Goal: Check status: Check status

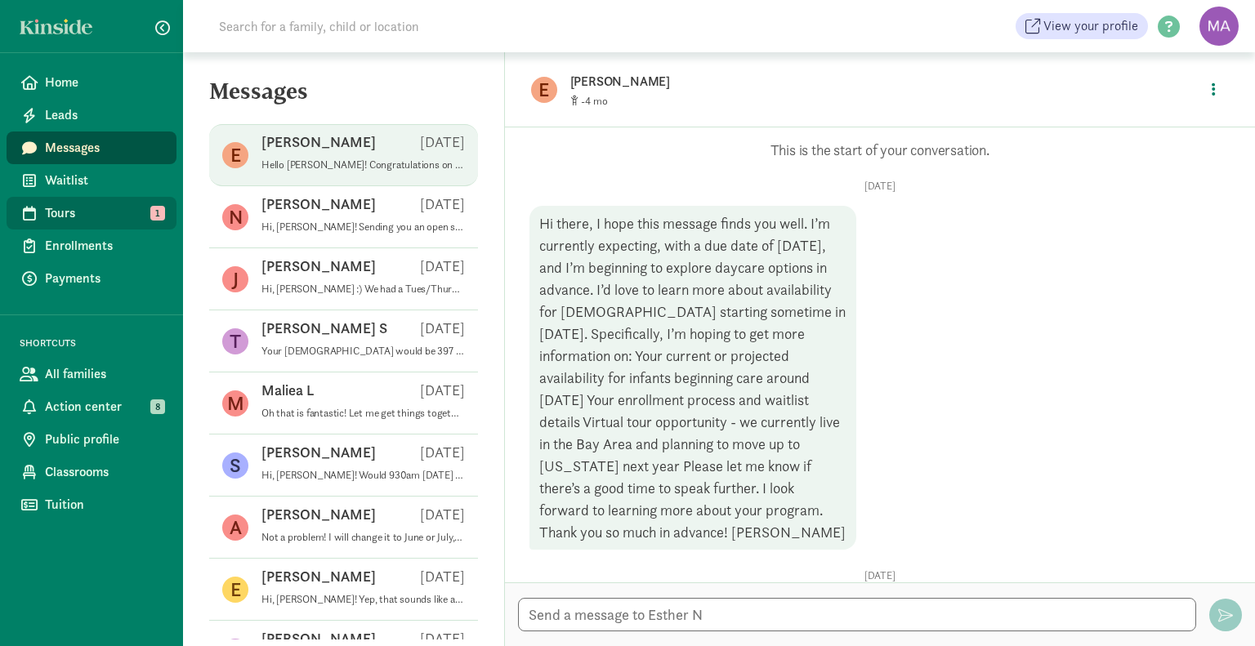
scroll to position [133, 0]
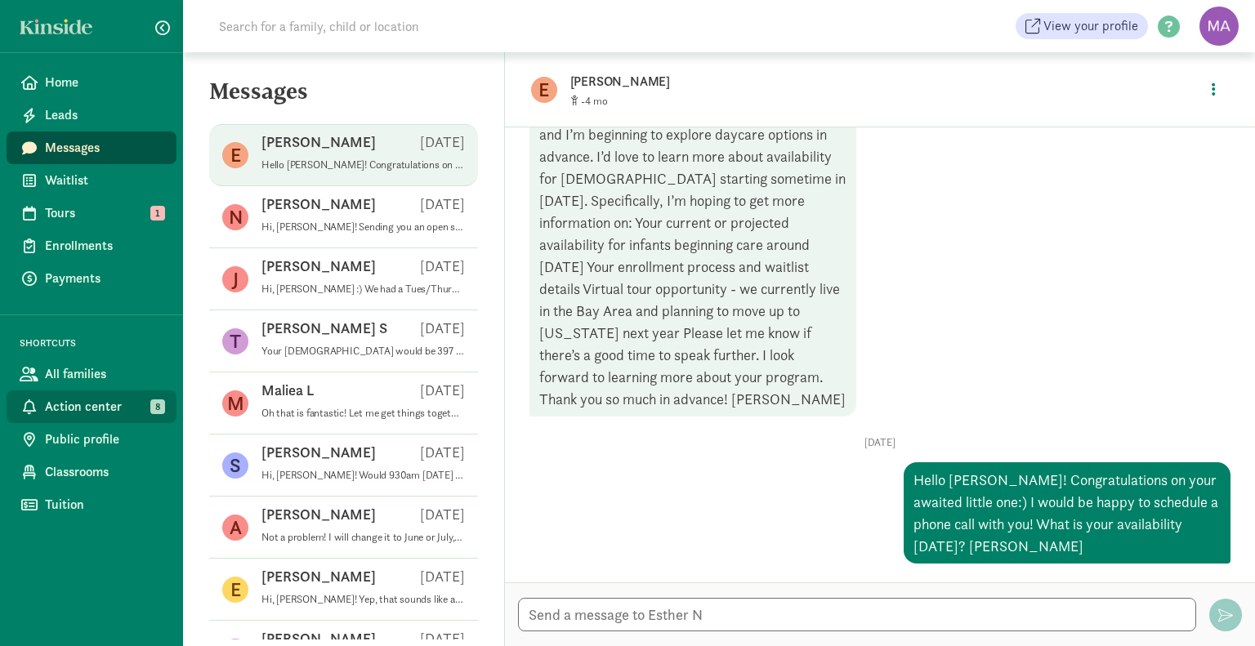
click at [95, 415] on span "Action center" at bounding box center [104, 407] width 118 height 20
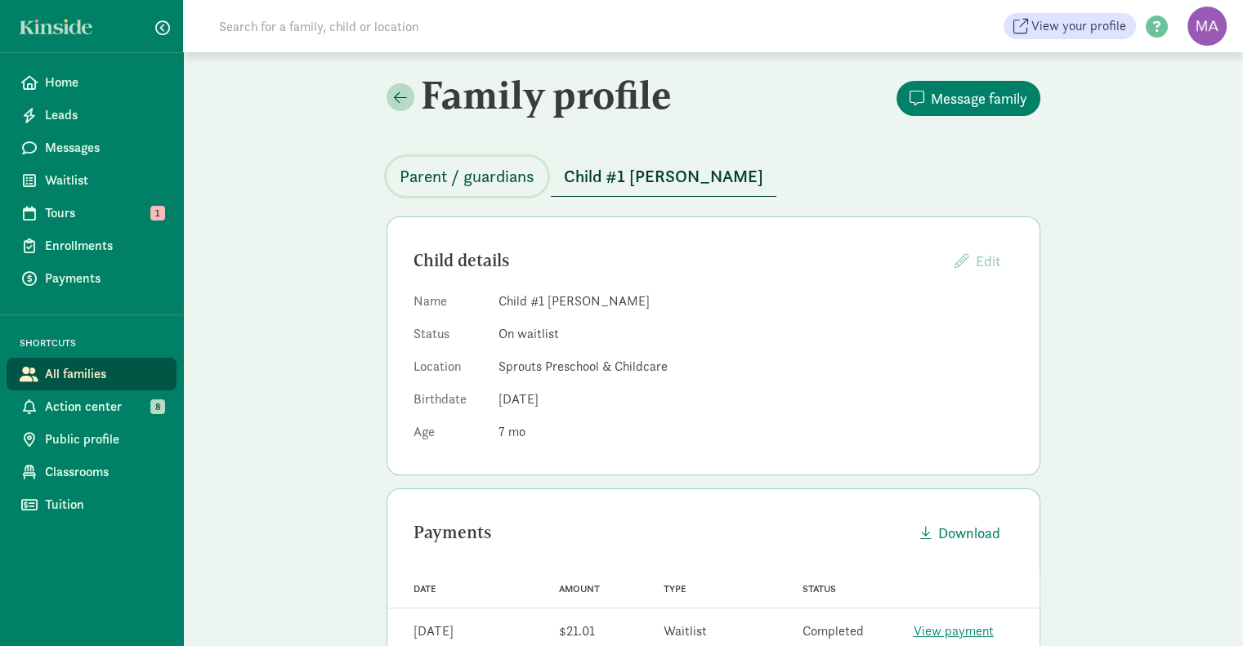
click at [447, 182] on span "Parent / guardians" at bounding box center [466, 176] width 135 height 26
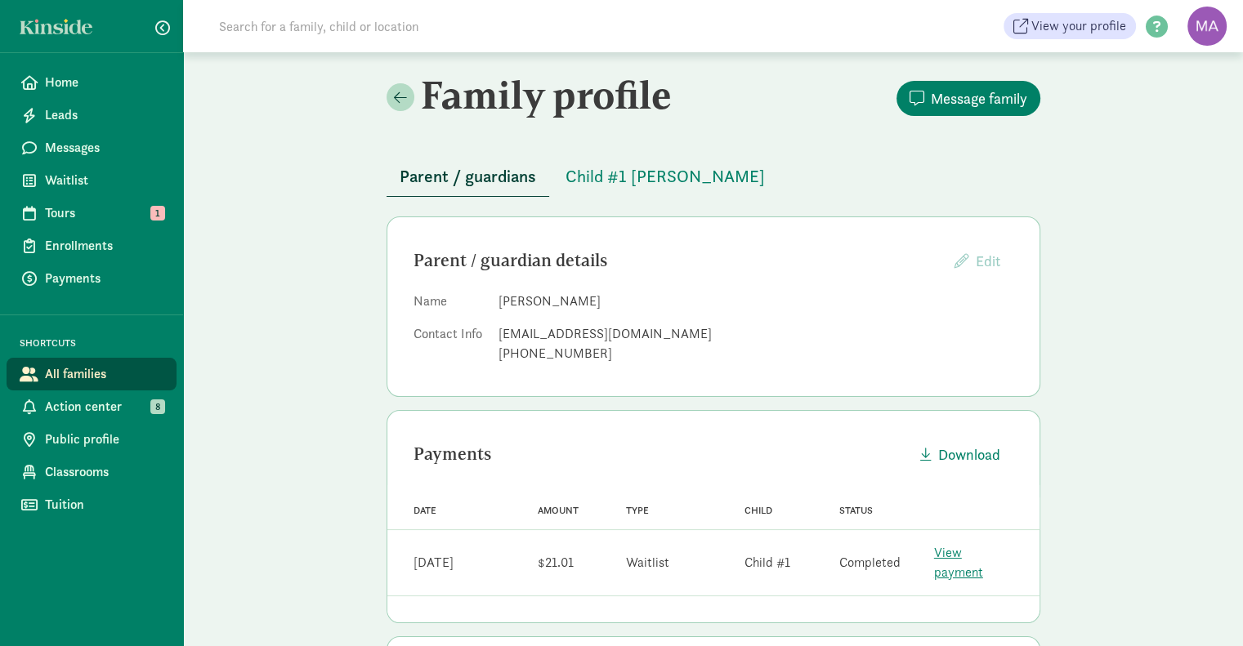
scroll to position [130, 0]
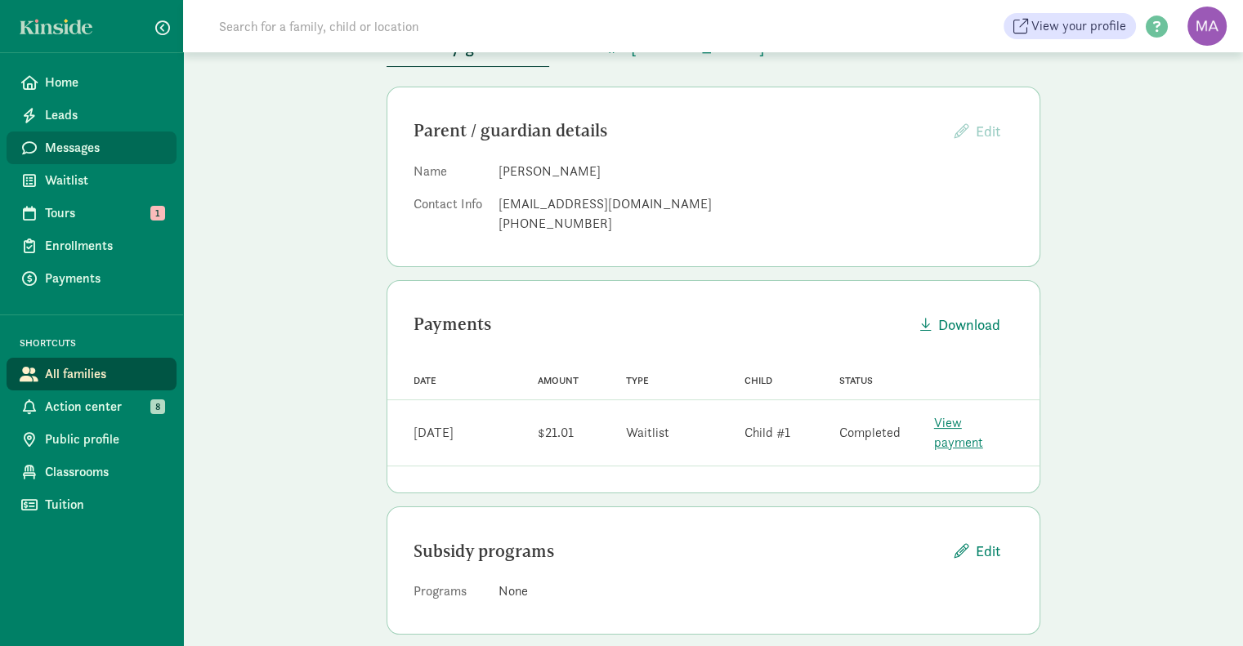
click at [81, 154] on span "Messages" at bounding box center [104, 148] width 118 height 20
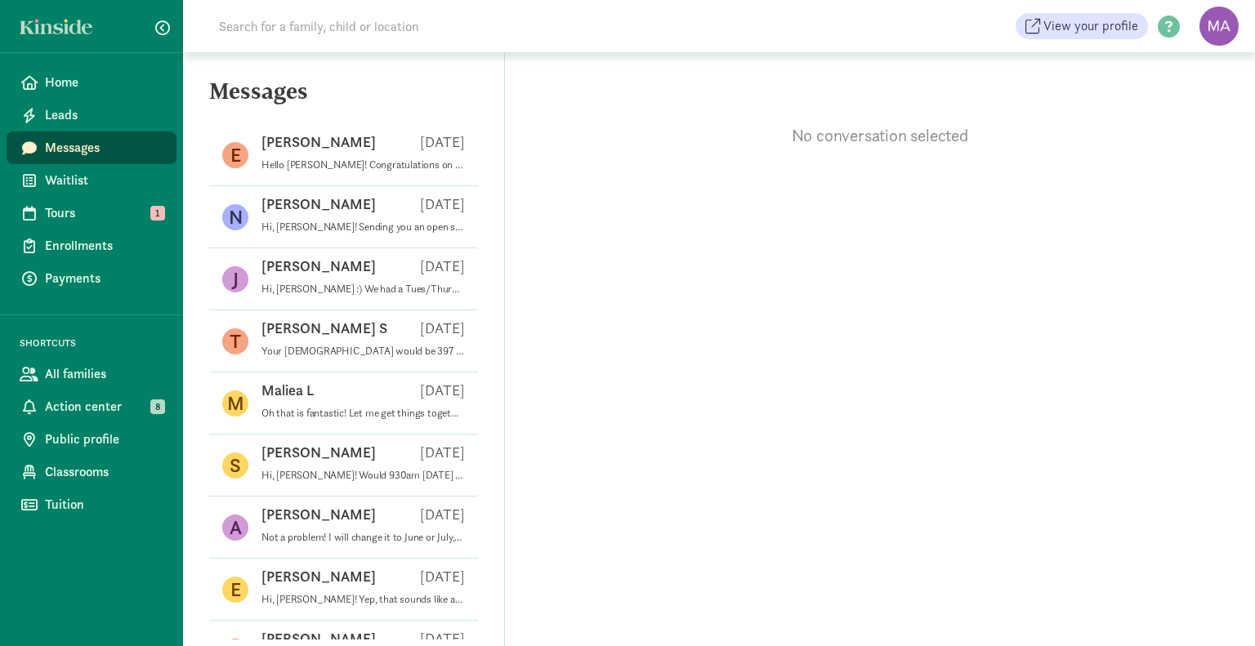
click at [345, 261] on div "Jodie R Aug 08" at bounding box center [362, 270] width 203 height 26
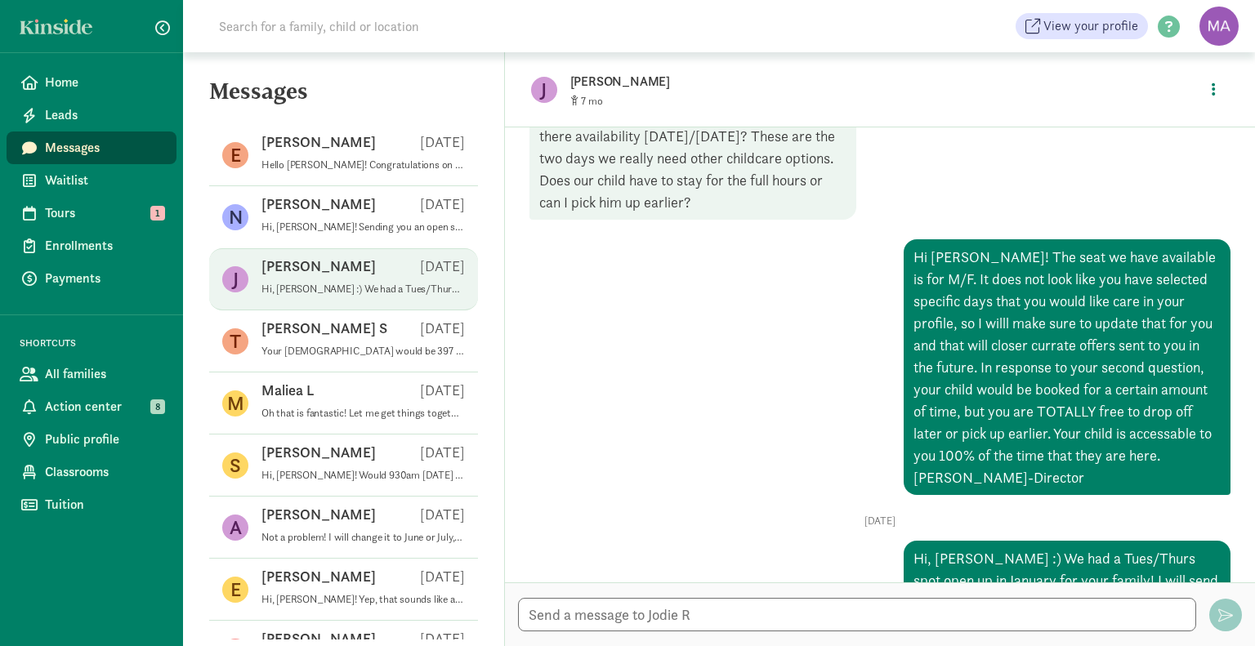
scroll to position [724, 0]
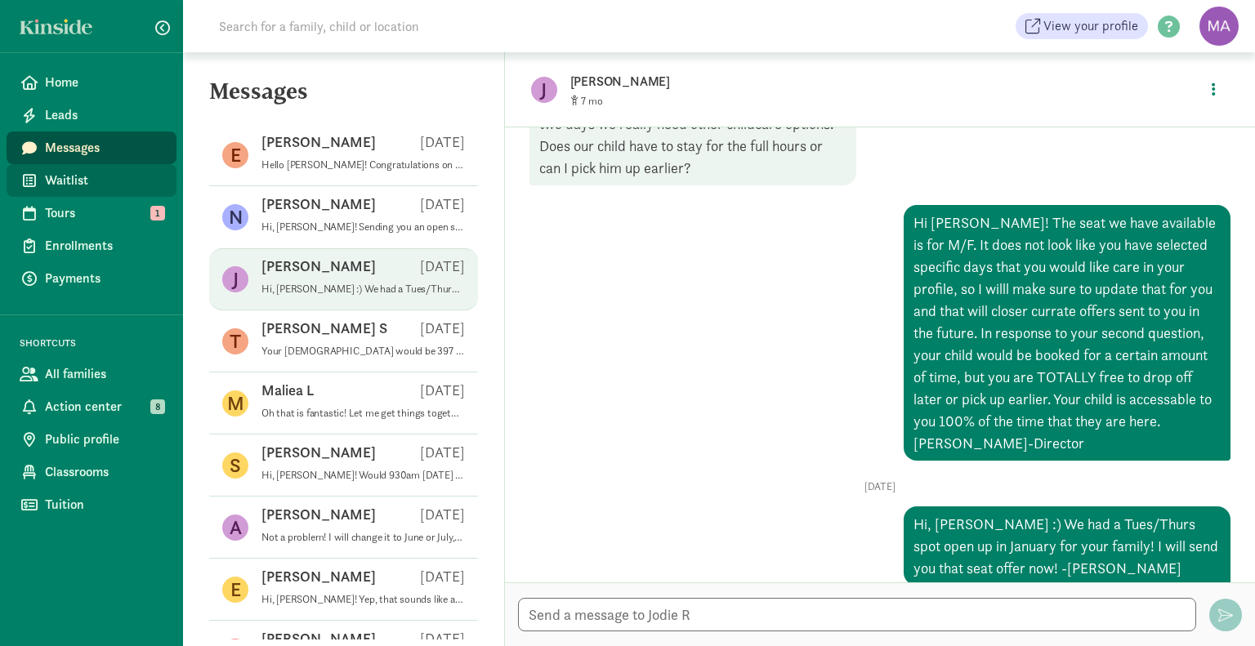
click at [69, 182] on span "Waitlist" at bounding box center [104, 181] width 118 height 20
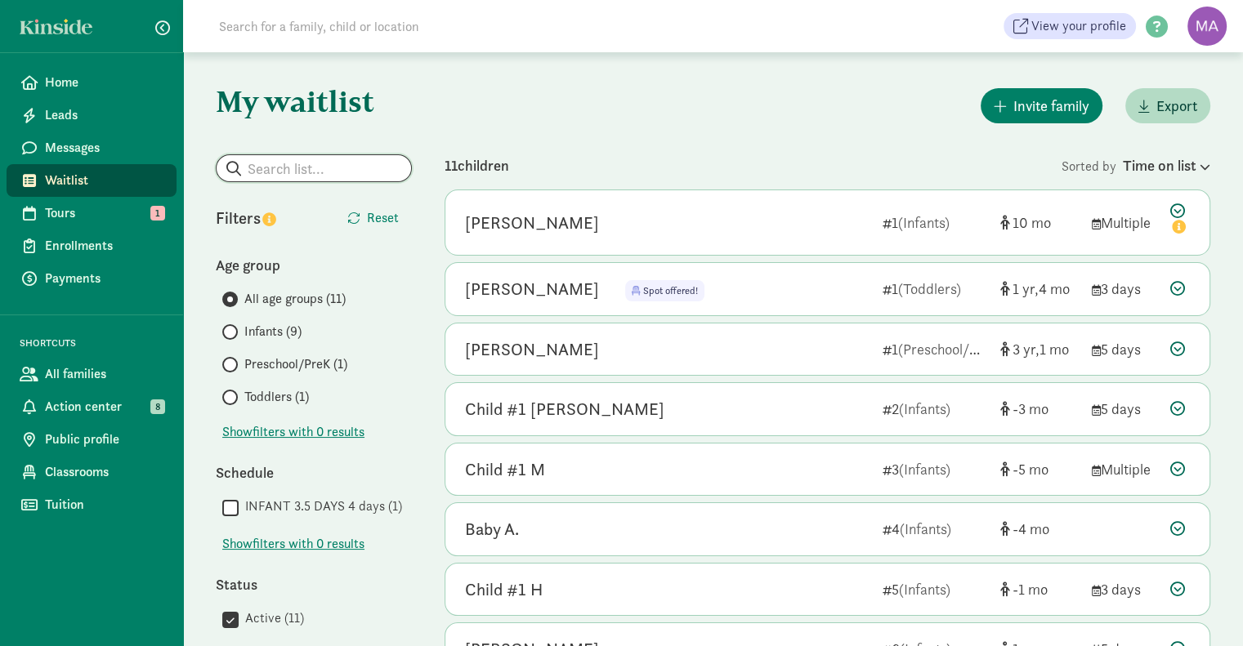
click at [308, 169] on input "search" at bounding box center [313, 168] width 194 height 26
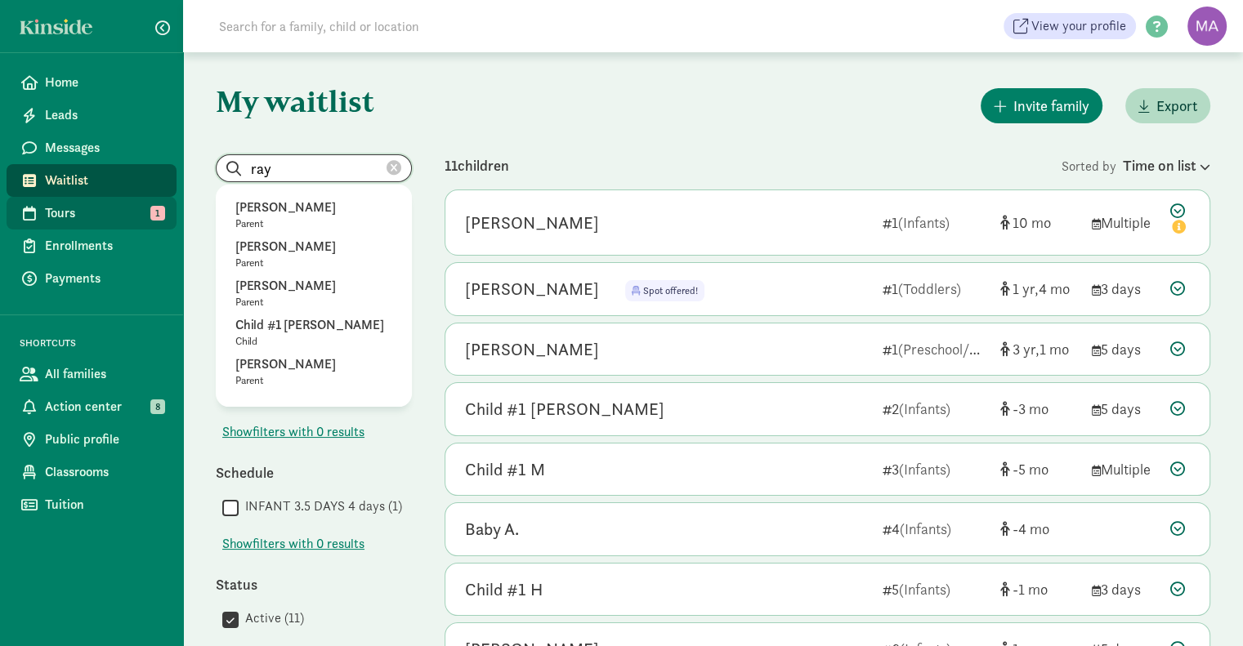
type input "ray"
click at [69, 215] on span "Tours" at bounding box center [104, 213] width 118 height 20
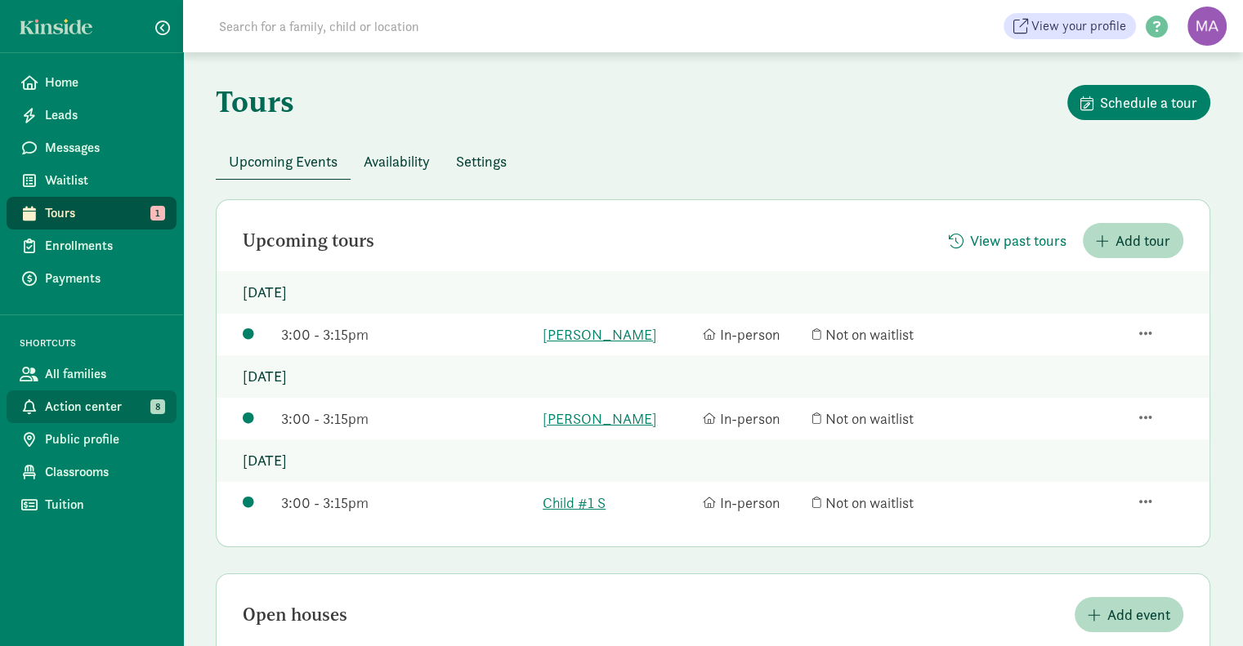
click at [91, 413] on span "Action center" at bounding box center [104, 407] width 118 height 20
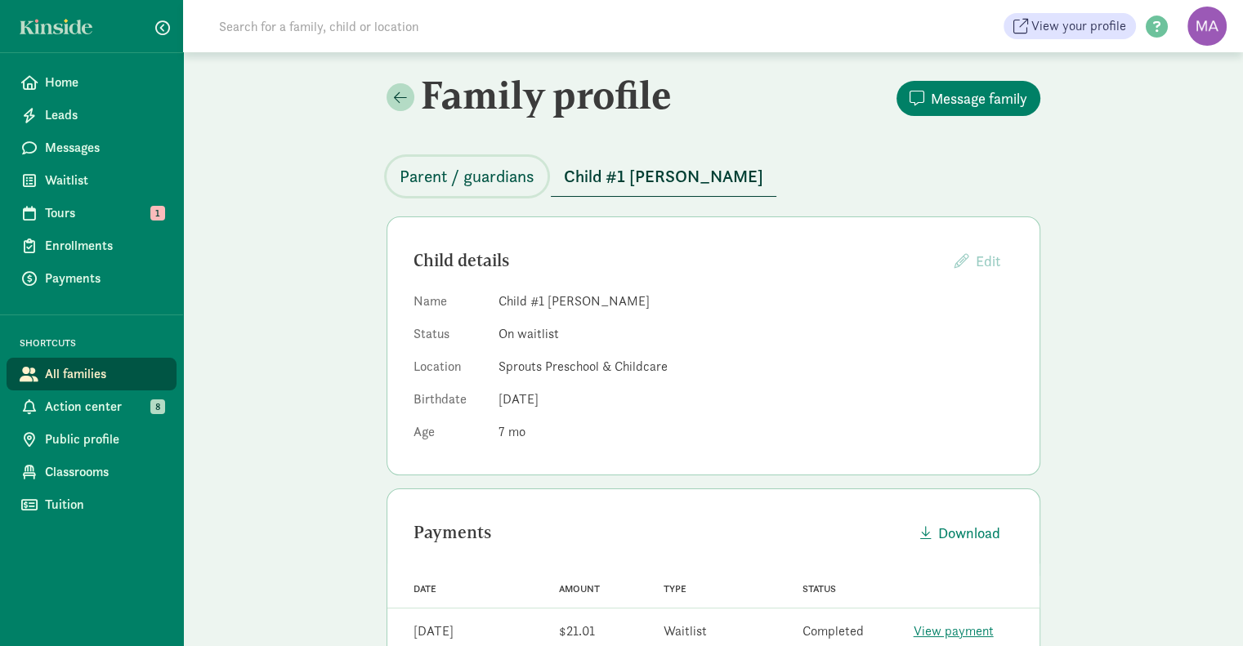
click at [477, 182] on span "Parent / guardians" at bounding box center [466, 176] width 135 height 26
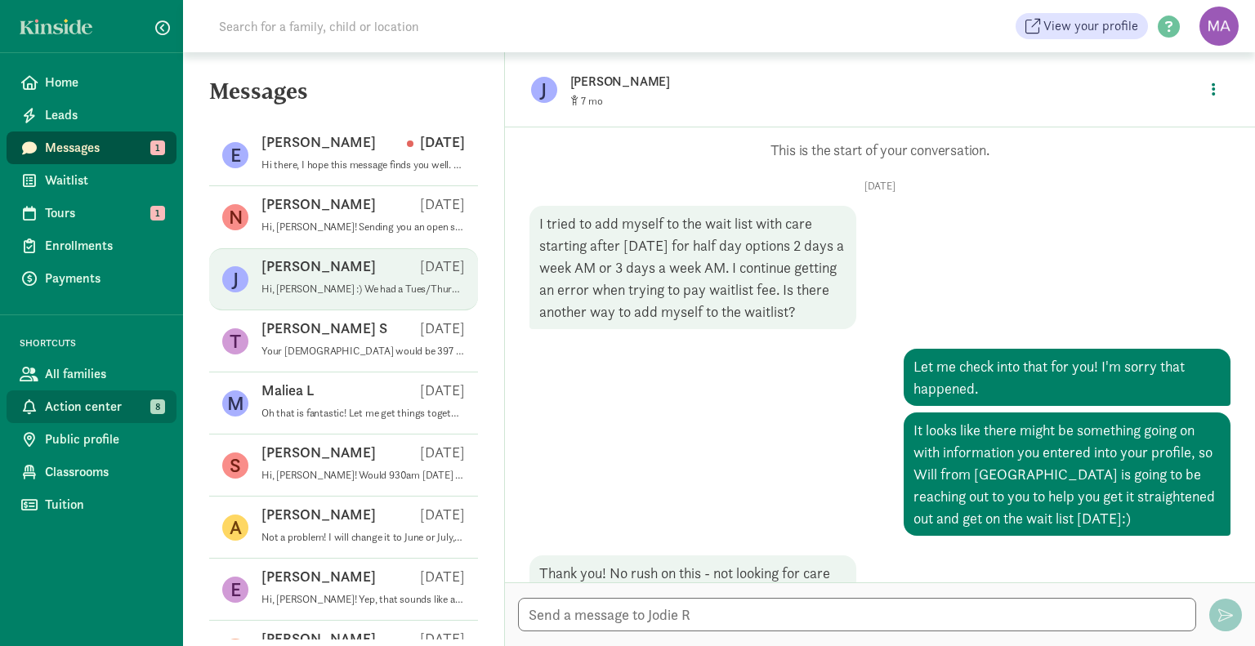
click at [83, 397] on span "Action center" at bounding box center [104, 407] width 118 height 20
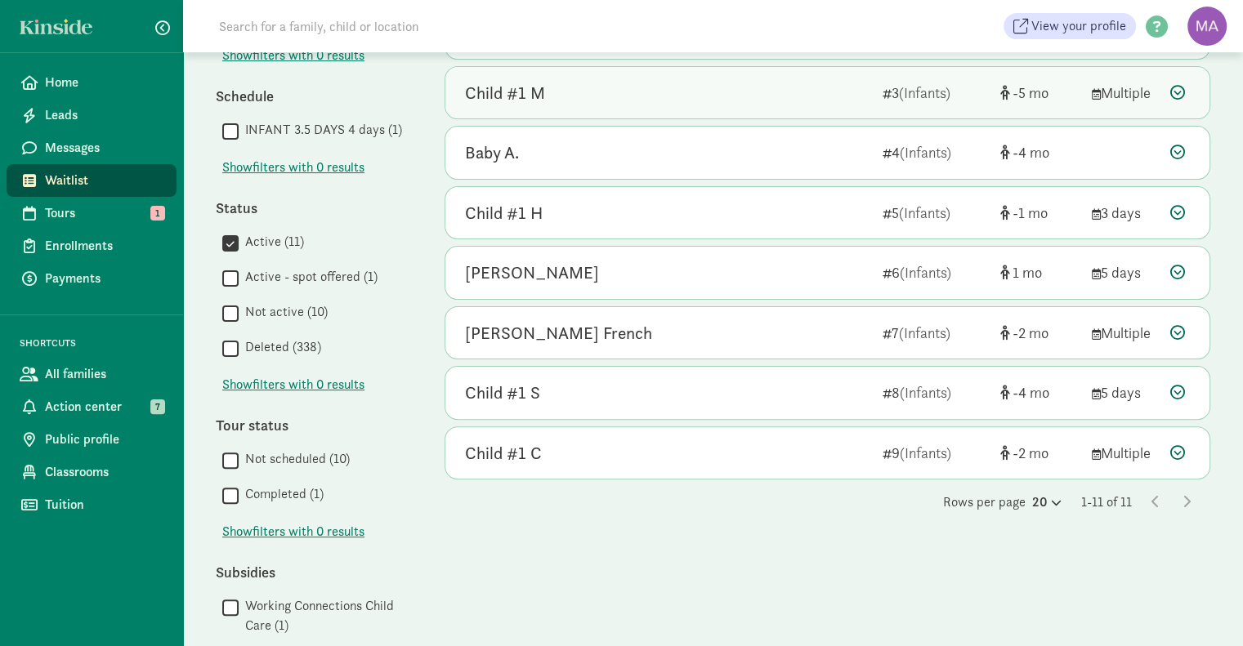
scroll to position [377, 0]
